Goal: Task Accomplishment & Management: Manage account settings

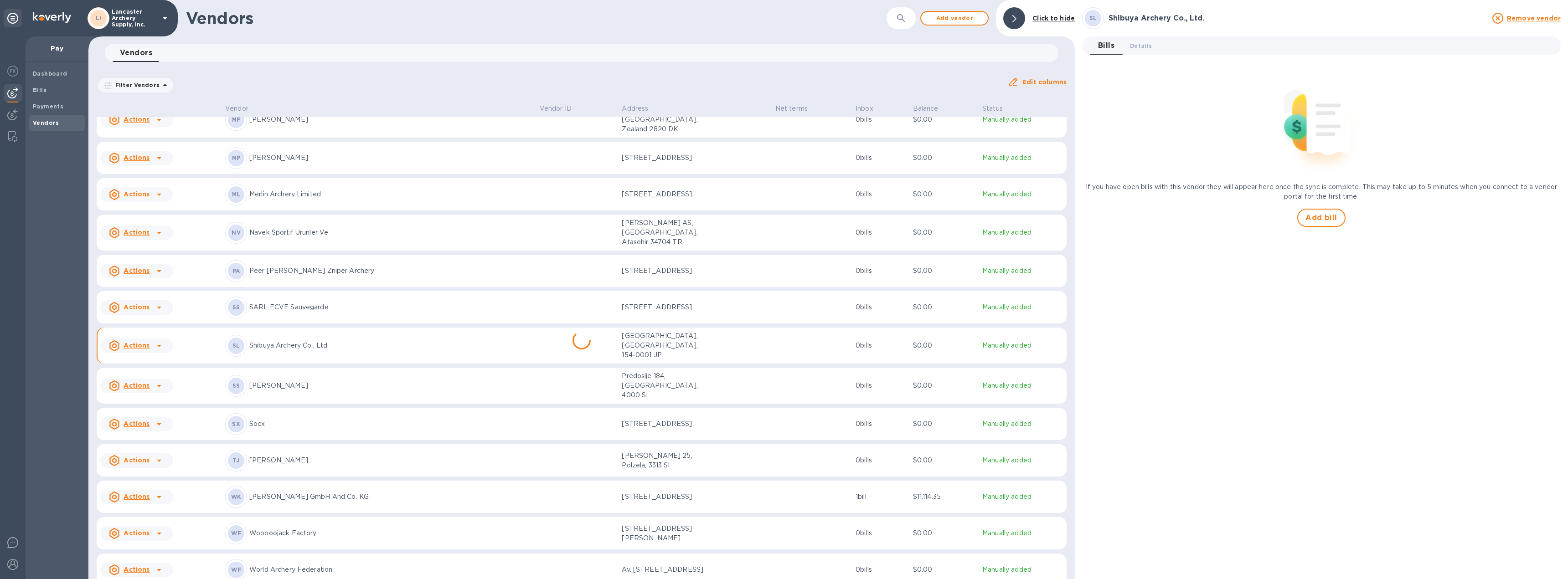
scroll to position [504, 0]
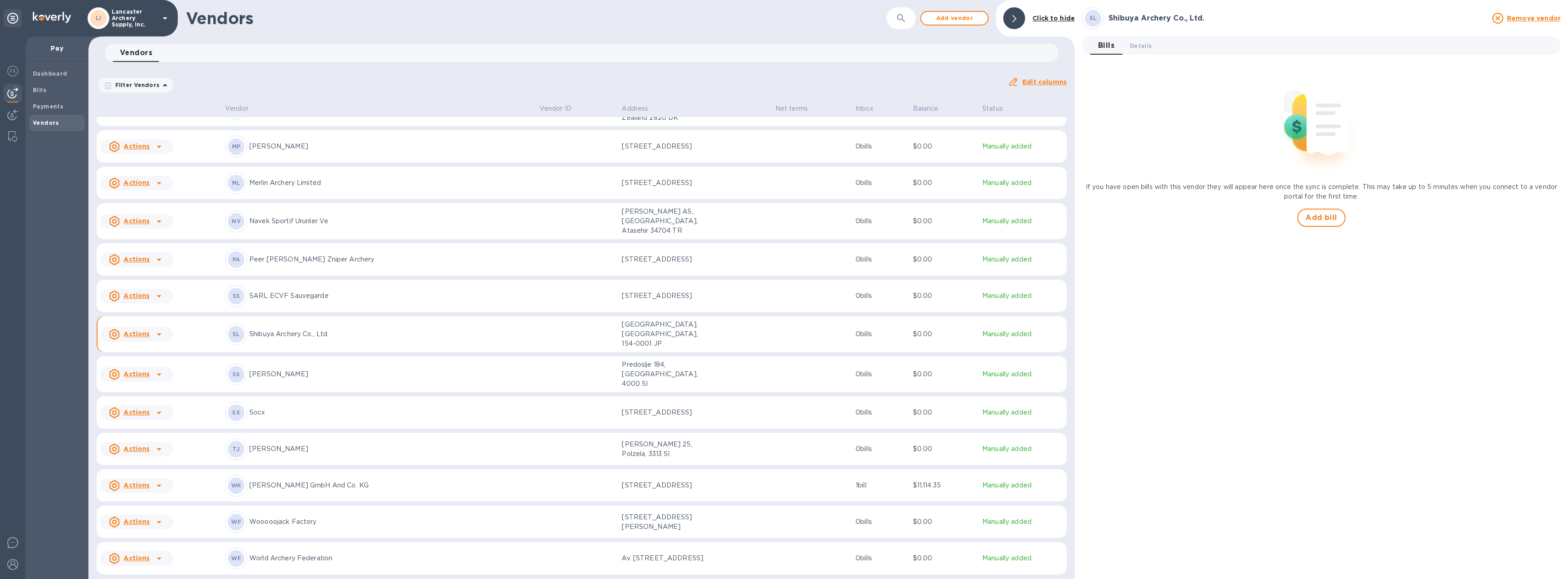
click at [371, 474] on div "[PERSON_NAME] GmbH And Co. KG" at bounding box center [379, 485] width 307 height 22
click at [1179, 82] on div "Ok ( 1 )" at bounding box center [1321, 81] width 463 height 9
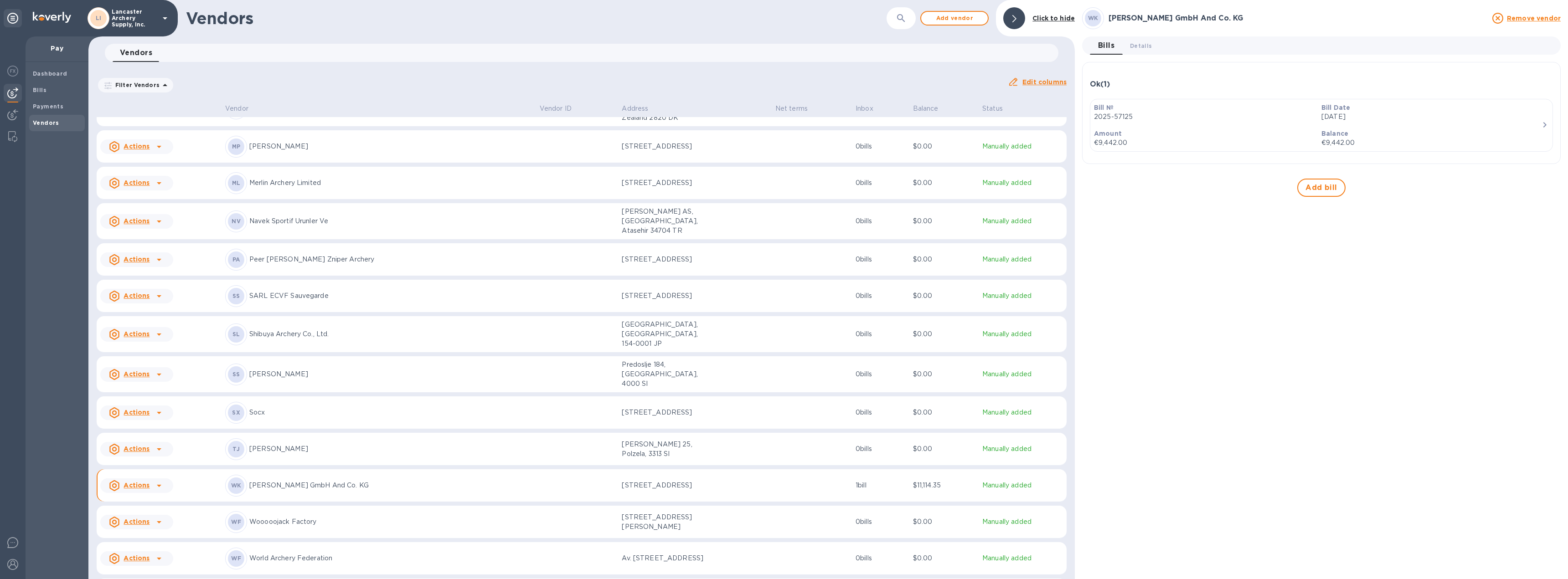
click at [1414, 141] on p "€9,442.00" at bounding box center [1431, 143] width 220 height 10
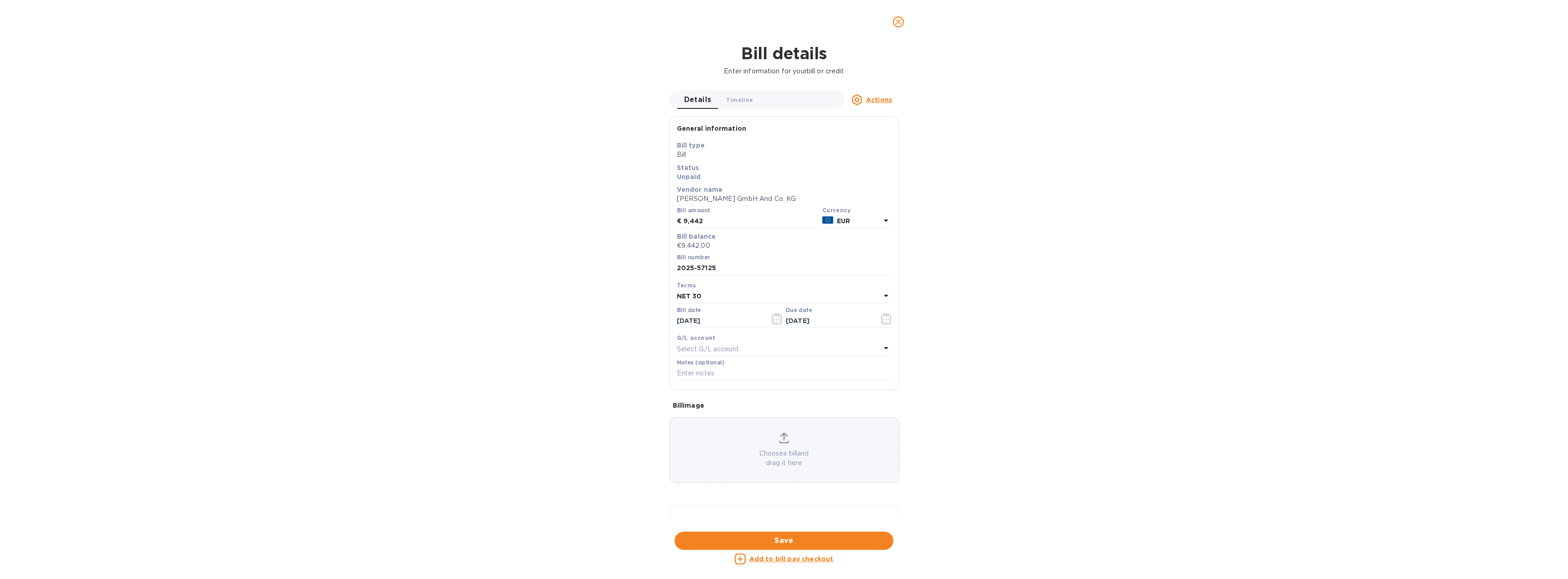
click at [896, 22] on icon "close" at bounding box center [898, 21] width 9 height 9
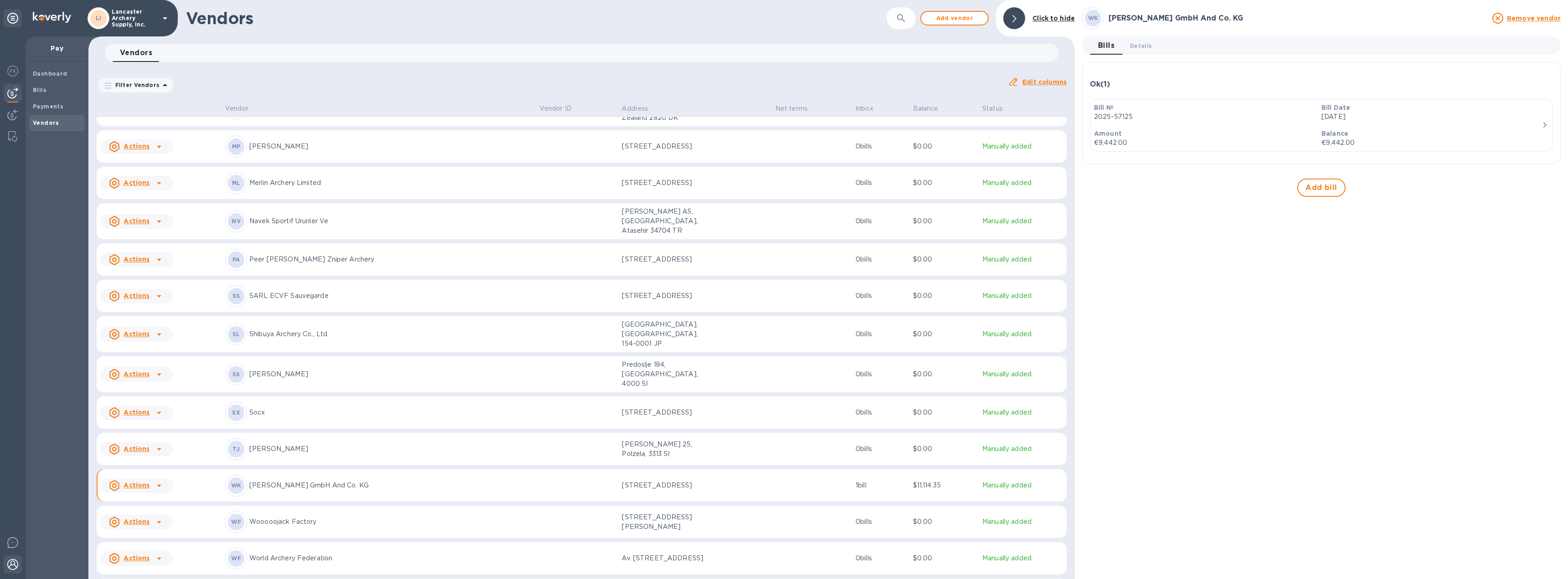
click at [9, 566] on img at bounding box center [12, 563] width 11 height 11
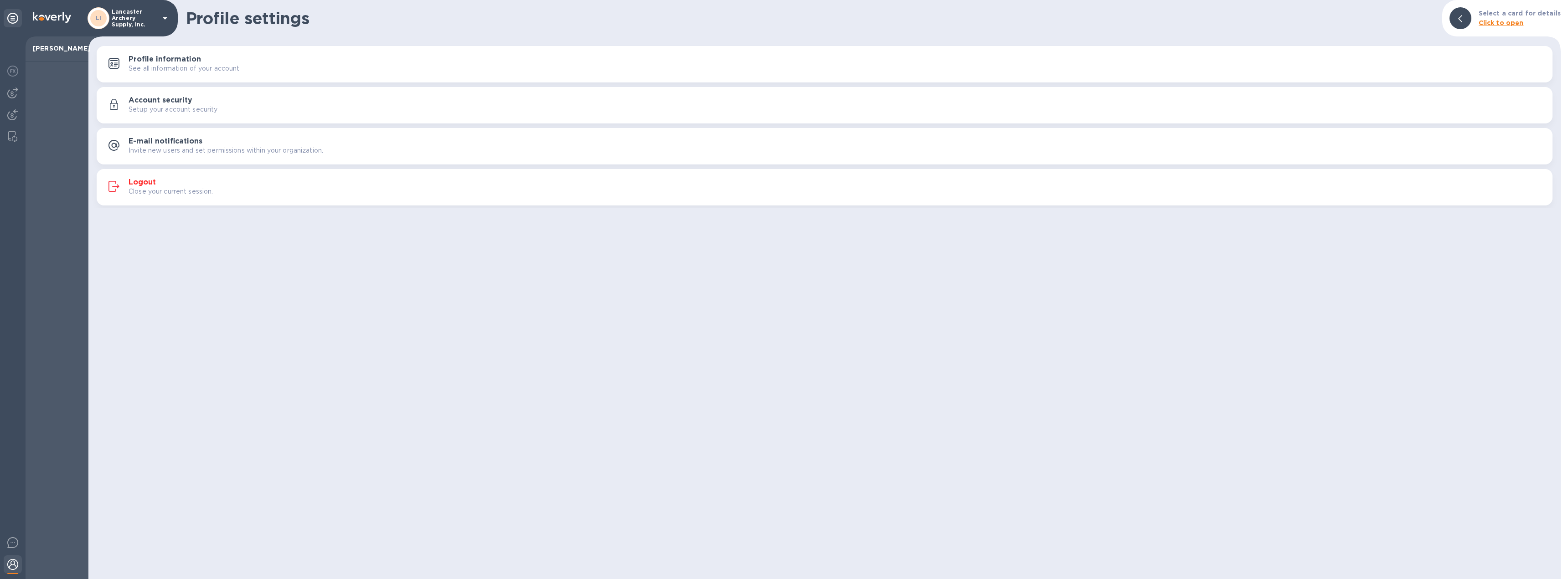
click at [145, 176] on div "Logout Close your current session." at bounding box center [824, 187] width 1445 height 22
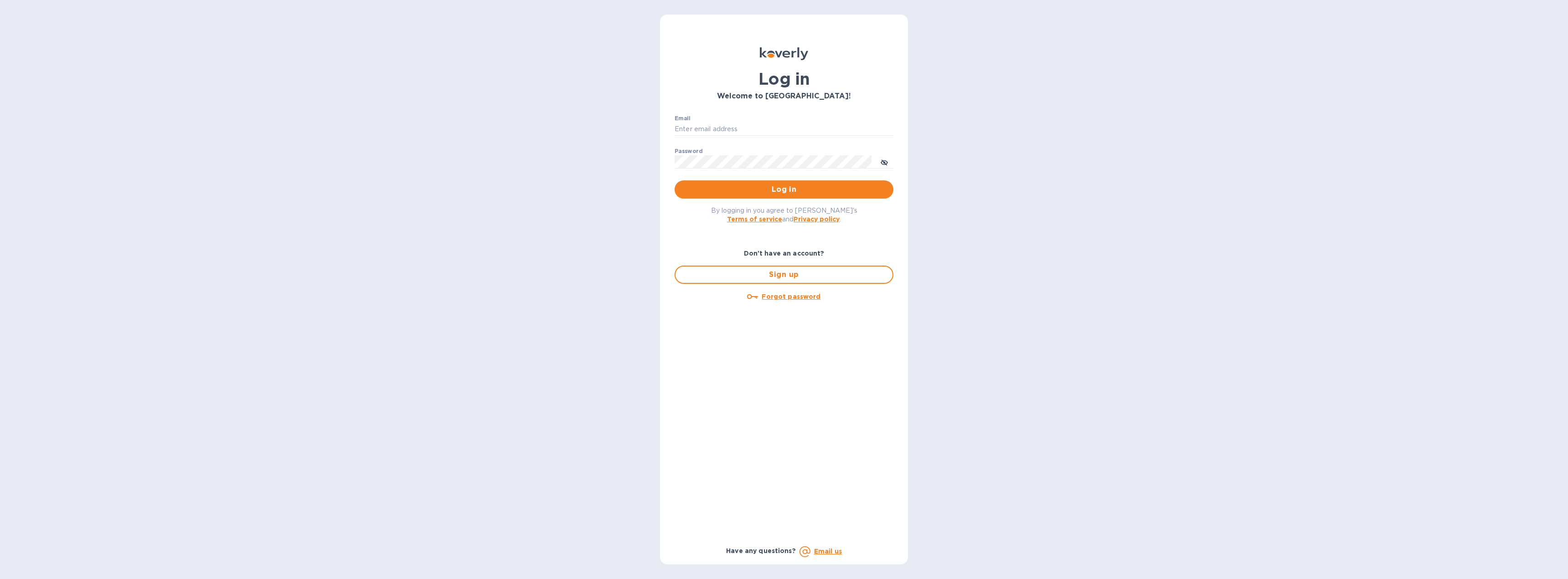
type input "[EMAIL_ADDRESS][DOMAIN_NAME]"
